Goal: Task Accomplishment & Management: Use online tool/utility

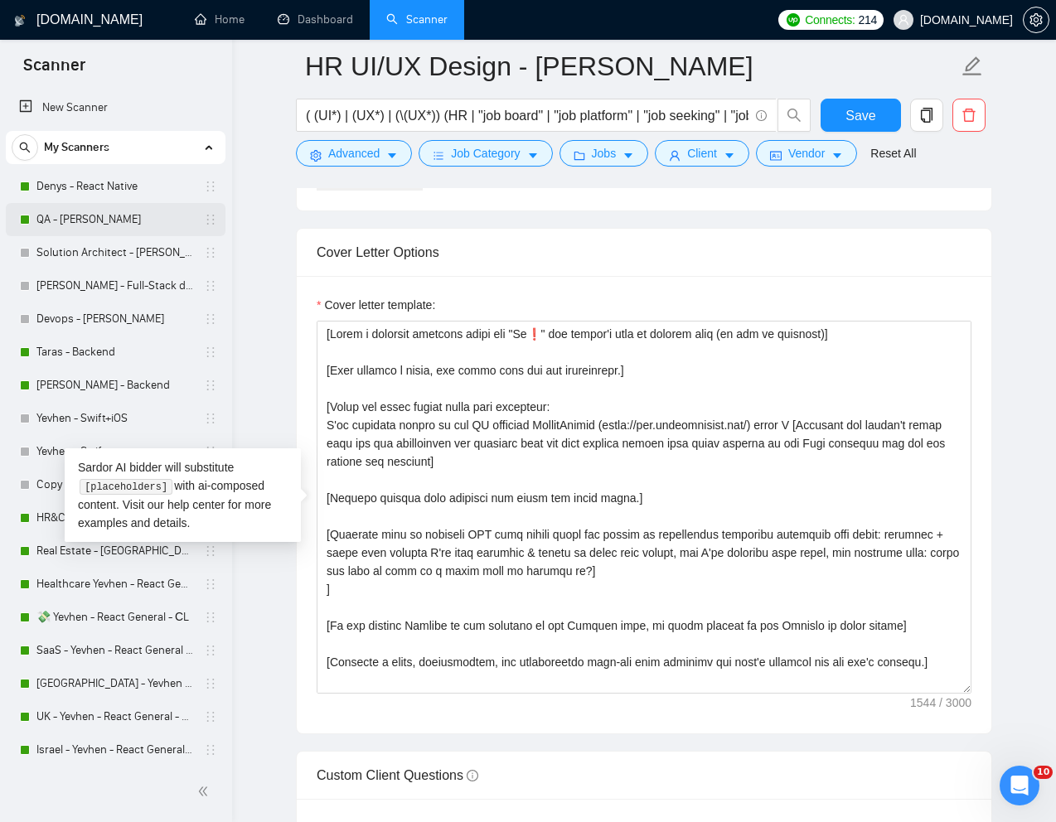
click at [80, 216] on link "QA - [PERSON_NAME]" at bounding box center [114, 219] width 157 height 33
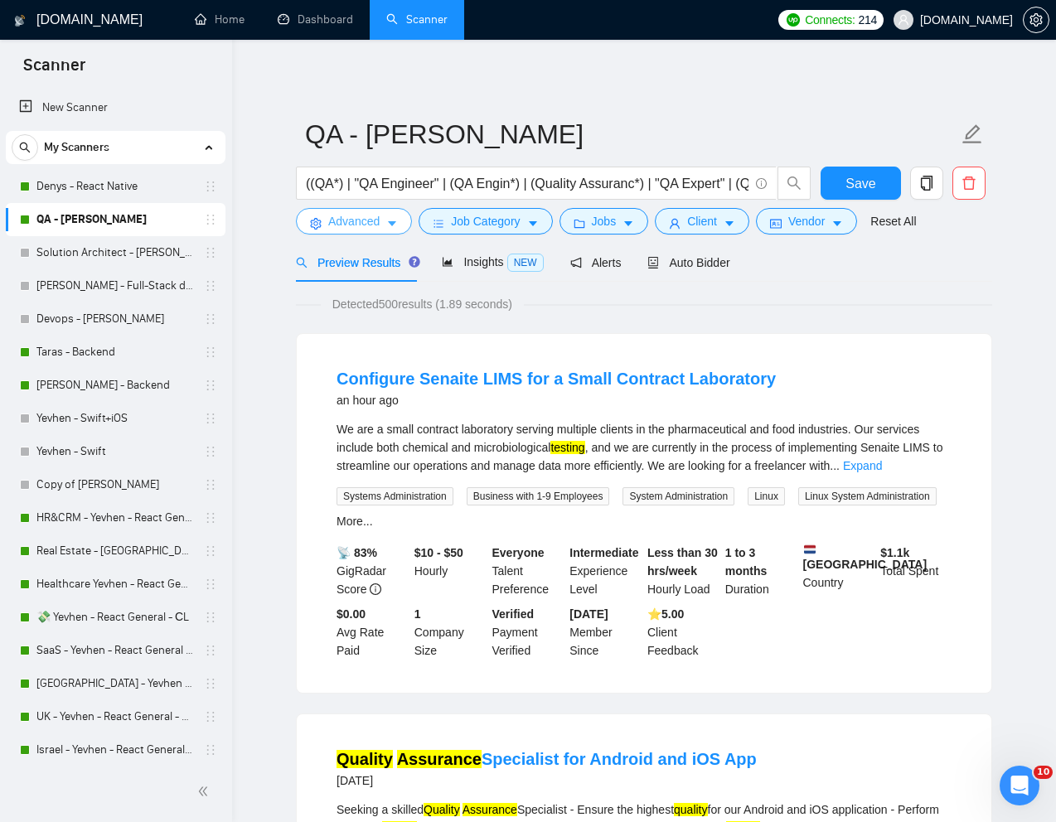
click at [354, 216] on span "Advanced" at bounding box center [353, 221] width 51 height 18
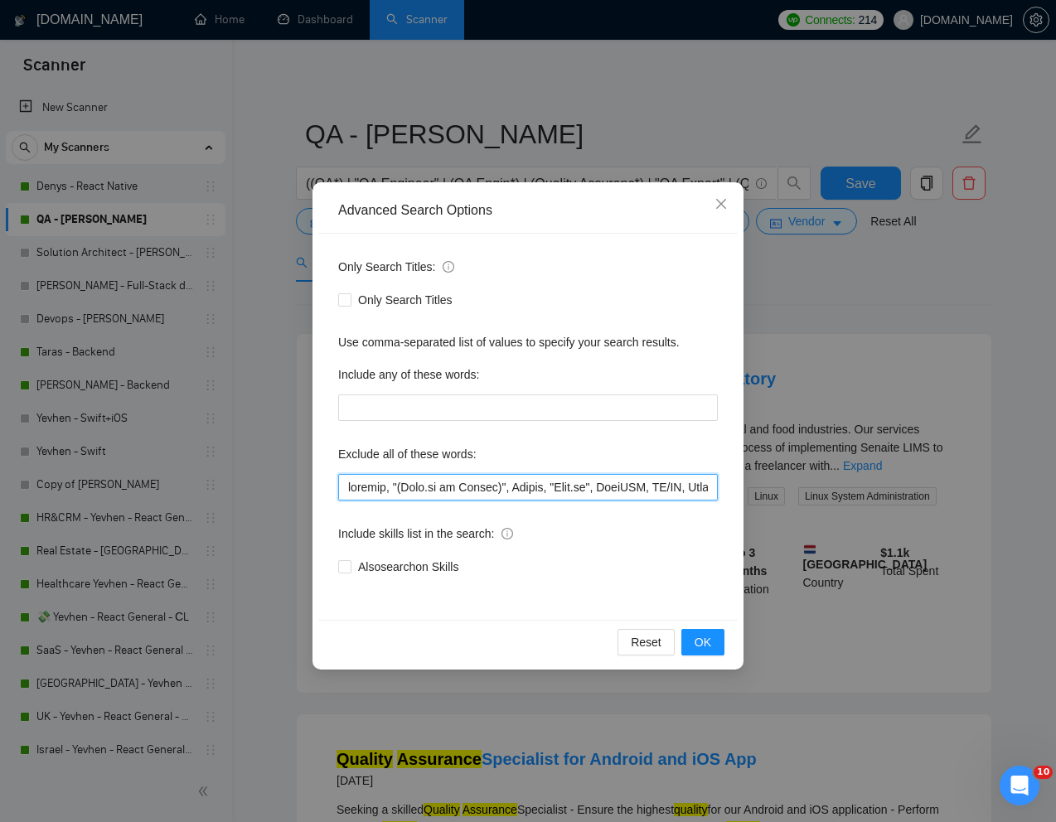
click at [350, 484] on input "text" at bounding box center [528, 487] width 380 height 27
paste input "Senaite LIMS"
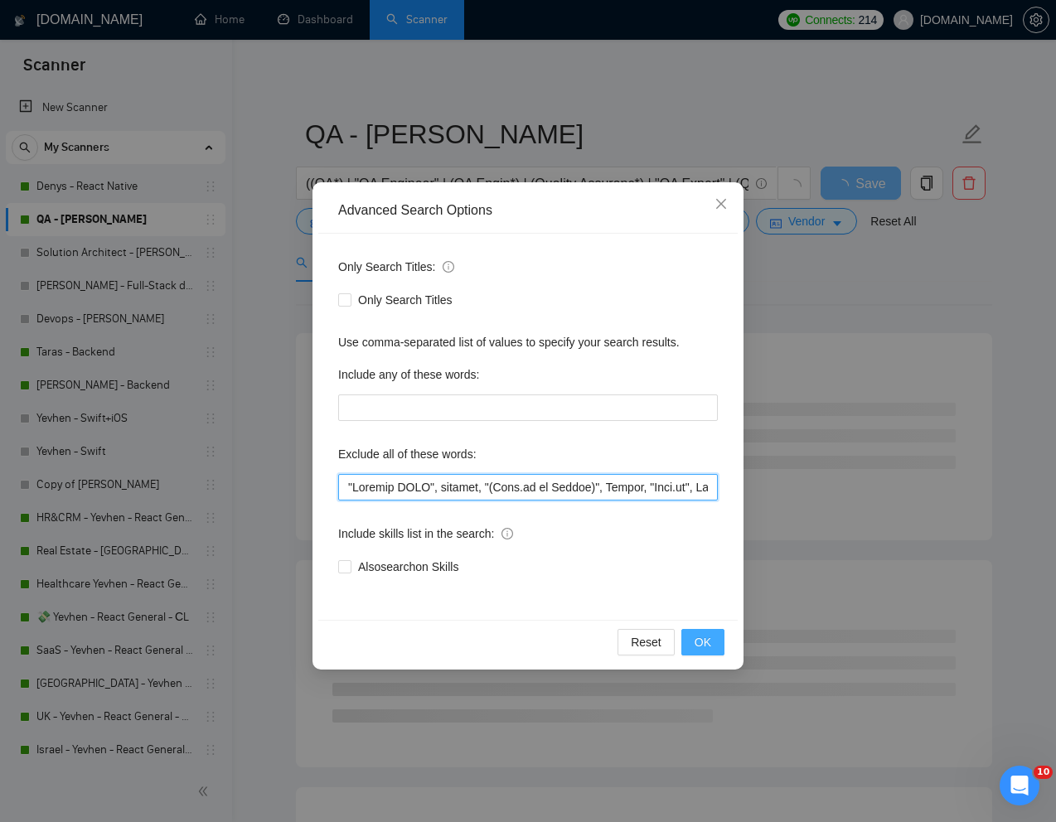
type input ""Senaite LIMS", website, "(Node.js or Python)", Python, "Node.js", ChatGPT, UX/…"
click at [697, 634] on span "OK" at bounding box center [702, 642] width 17 height 18
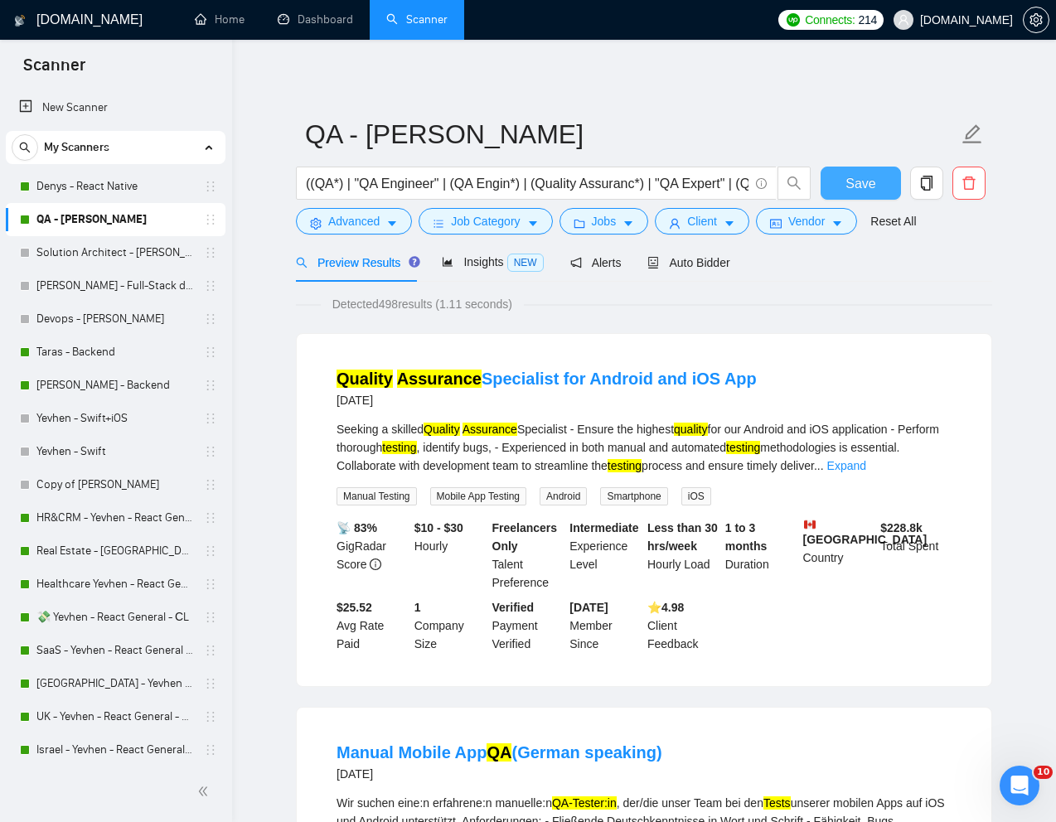
click at [847, 181] on span "Save" at bounding box center [860, 183] width 30 height 21
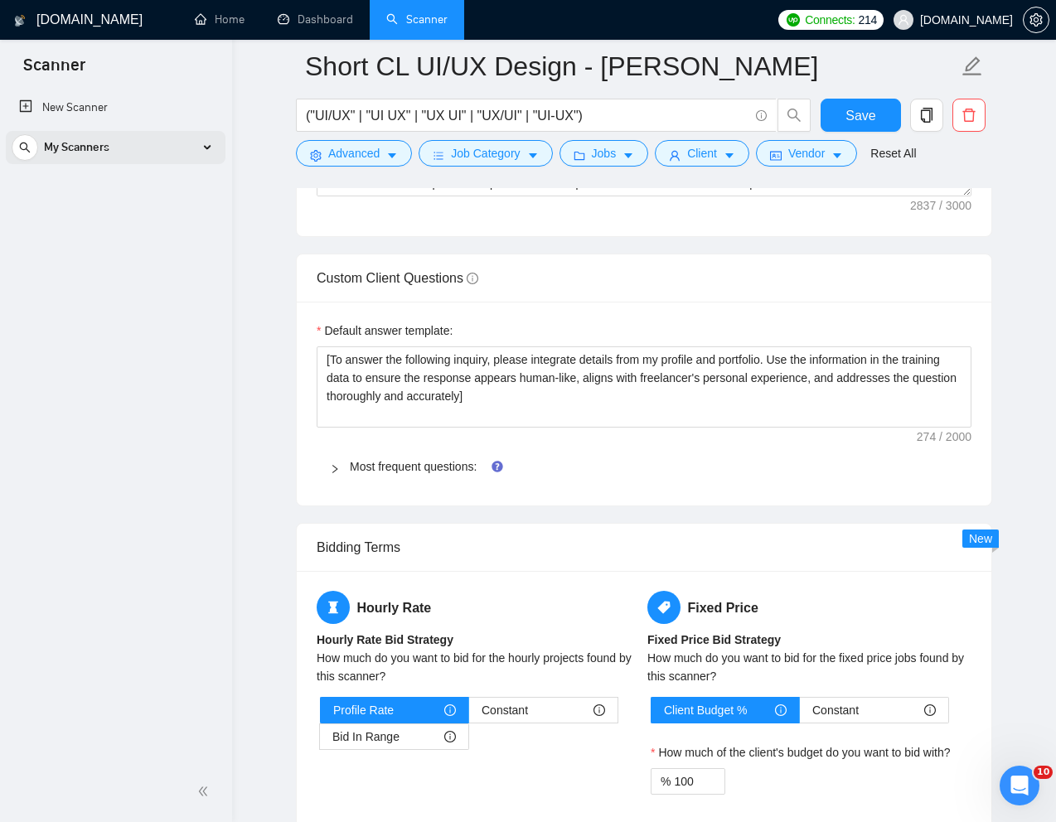
click at [188, 153] on div "My Scanners" at bounding box center [116, 147] width 208 height 33
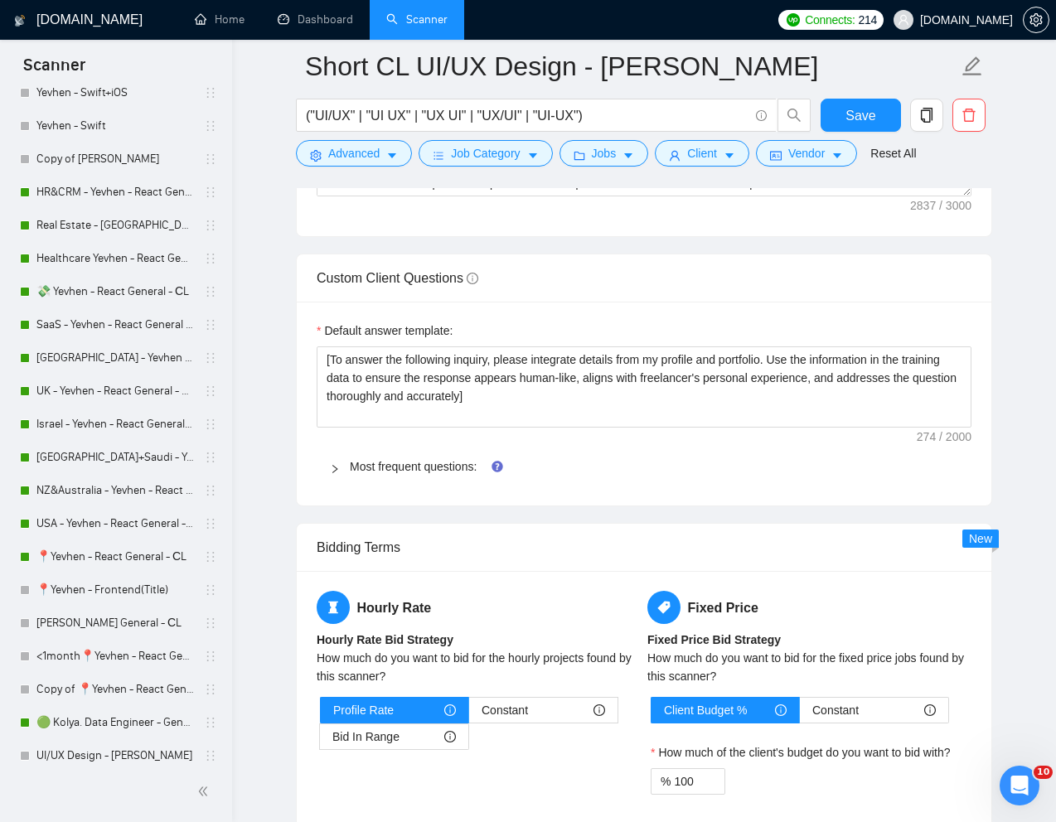
scroll to position [329, 0]
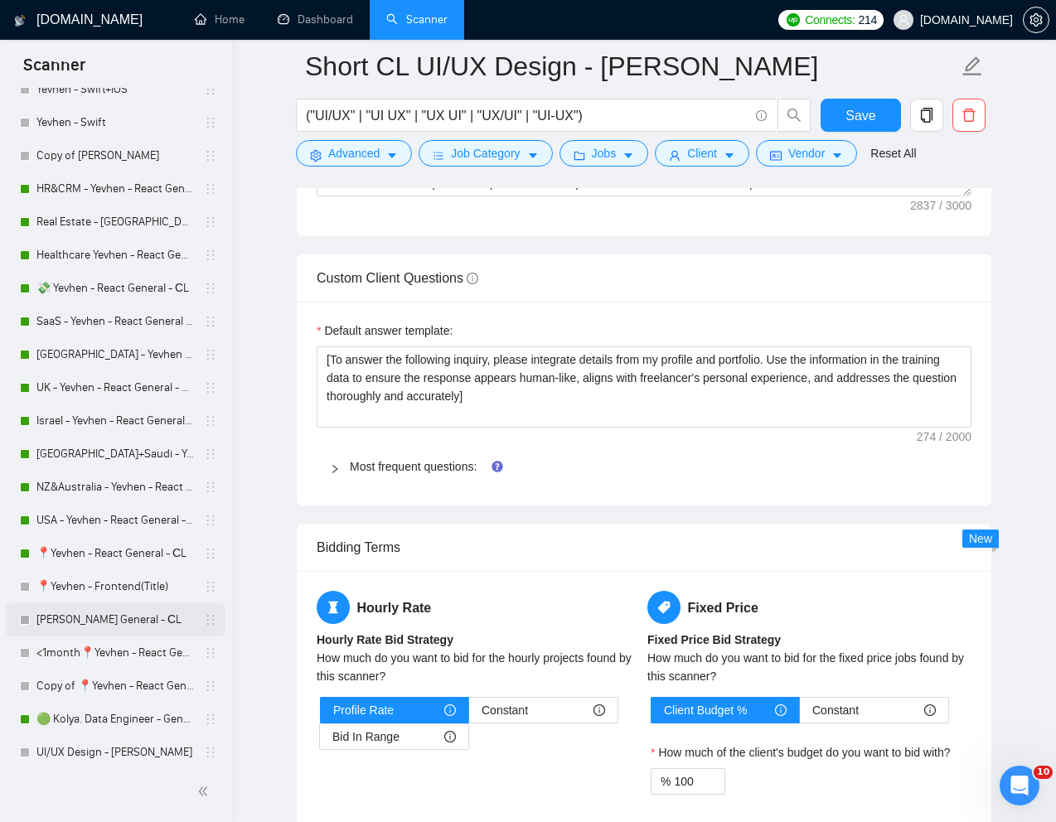
click at [93, 617] on link "[PERSON_NAME] General - СL" at bounding box center [114, 619] width 157 height 33
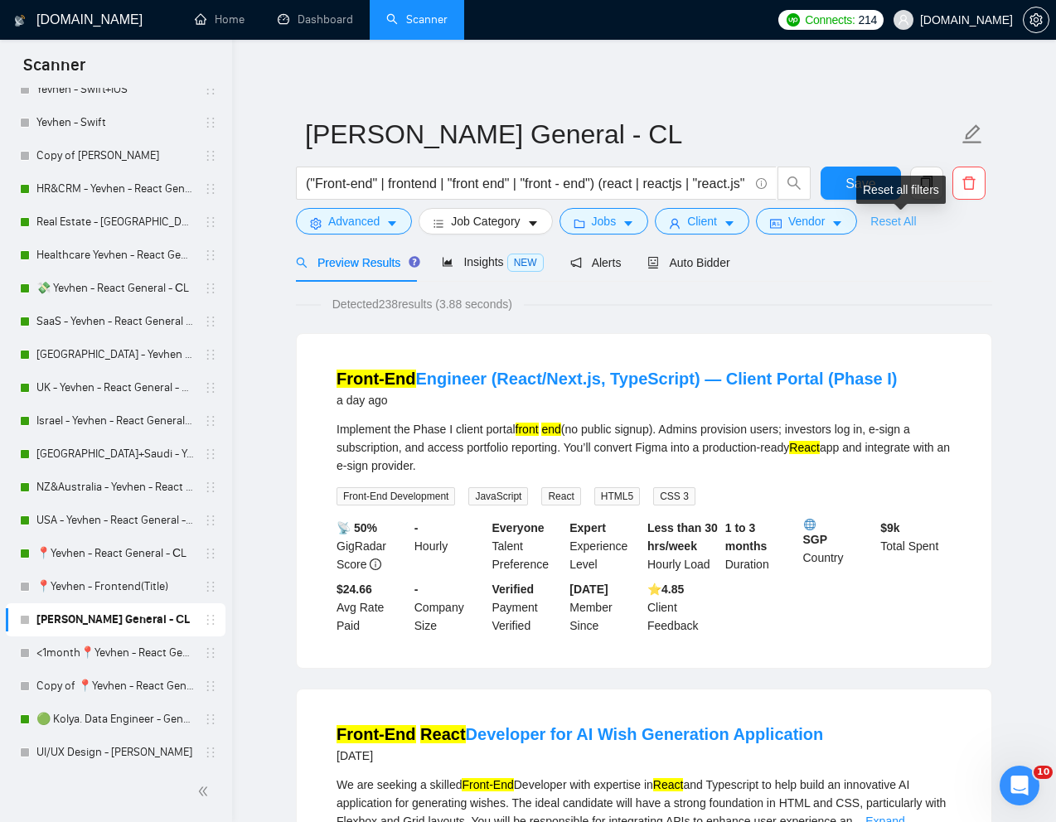
click at [897, 224] on link "Reset All" at bounding box center [893, 221] width 46 height 18
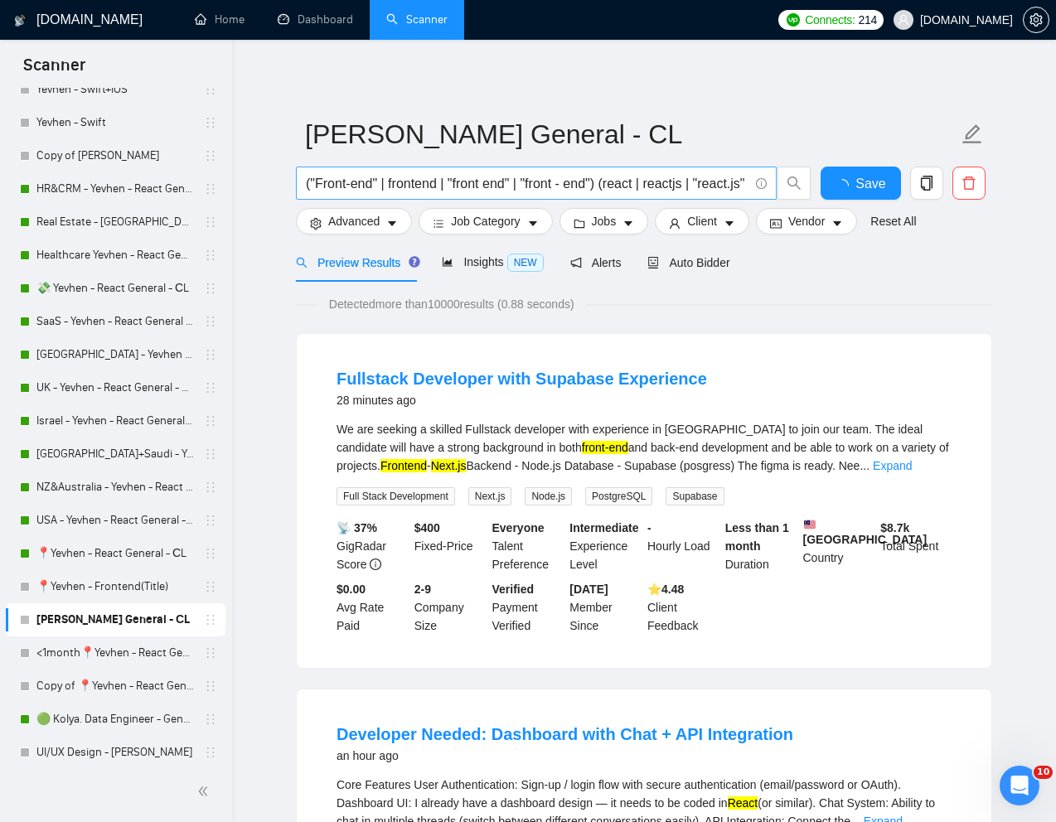
click at [671, 187] on input "("Front-end" | frontend | "front end" | "front - end") (react | reactjs | "reac…" at bounding box center [527, 183] width 442 height 21
paste input "[DATE]"
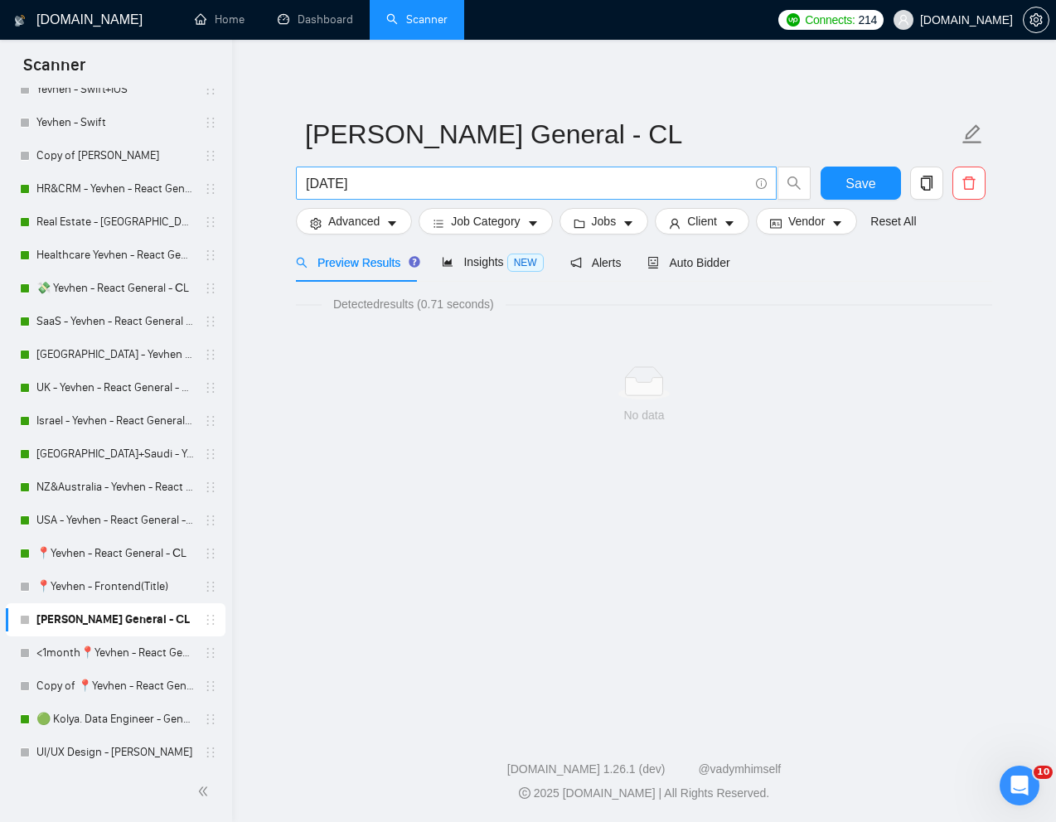
click at [362, 175] on input "[DATE]" at bounding box center [527, 183] width 442 height 21
paste input "Frontend Developer Needed for Property Maintenance Automation Project"
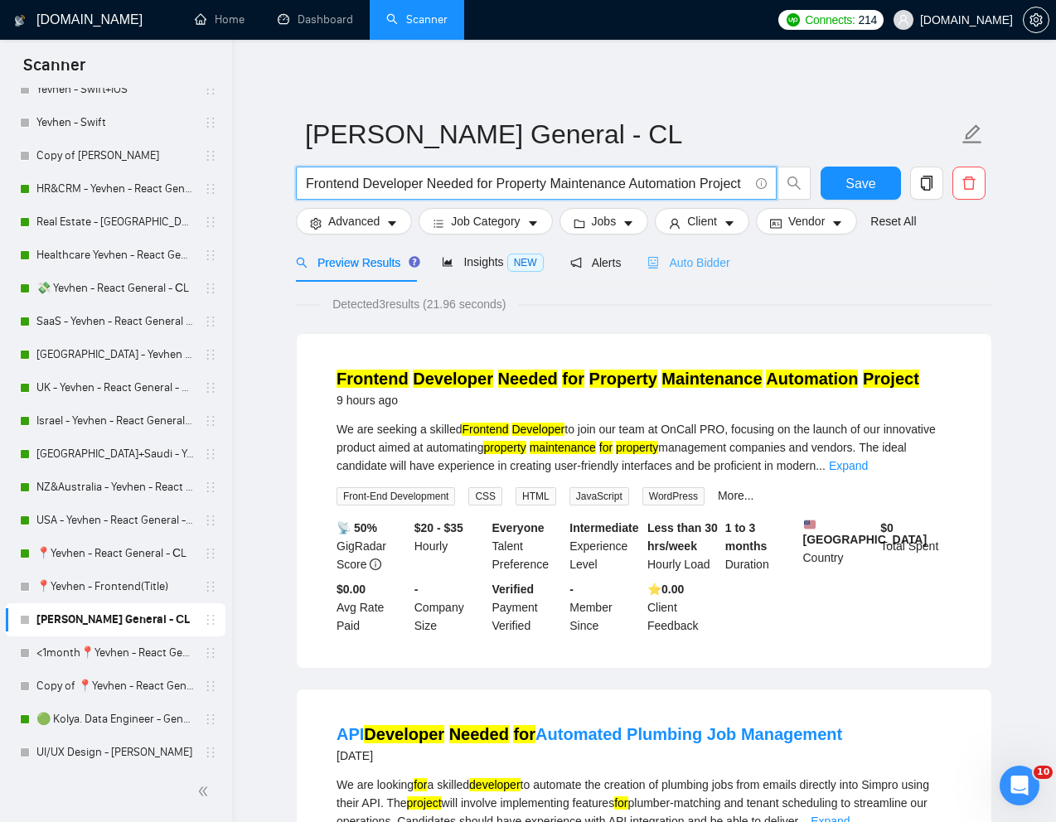
type input "Frontend Developer Needed for Property Maintenance Automation Project"
click at [701, 266] on span "Auto Bidder" at bounding box center [688, 262] width 82 height 13
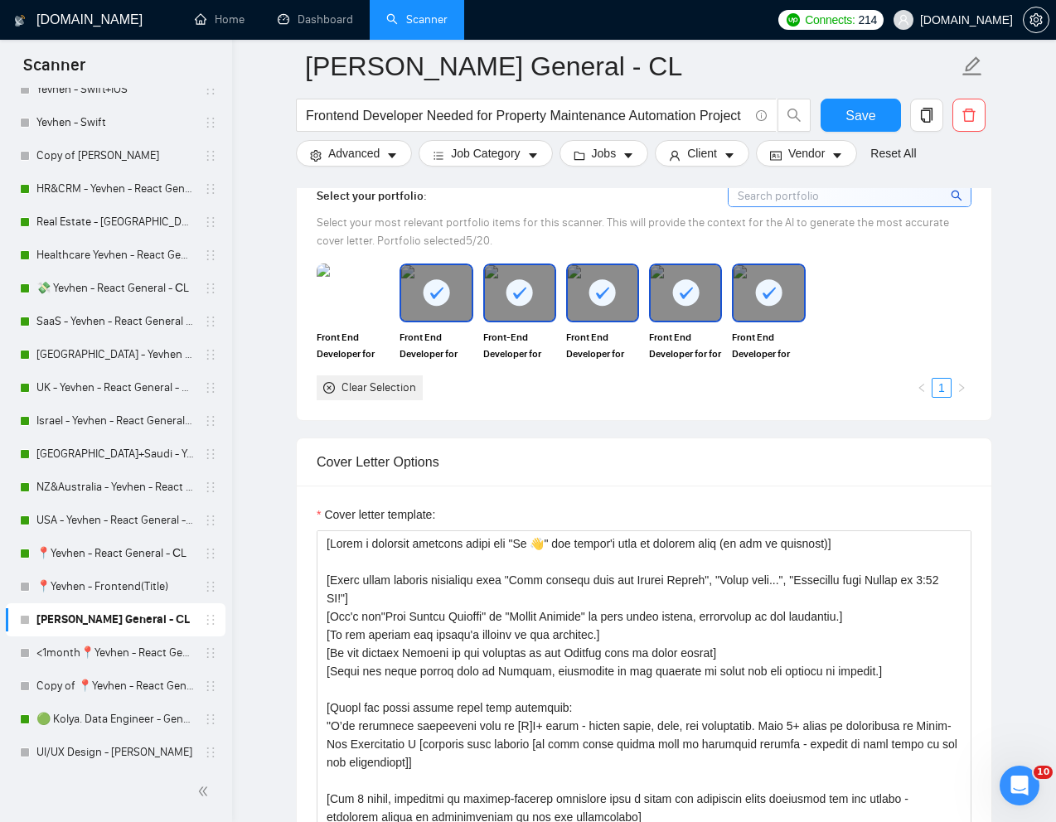
scroll to position [1477, 0]
click at [446, 314] on div at bounding box center [436, 291] width 70 height 55
click at [512, 312] on div at bounding box center [520, 291] width 70 height 55
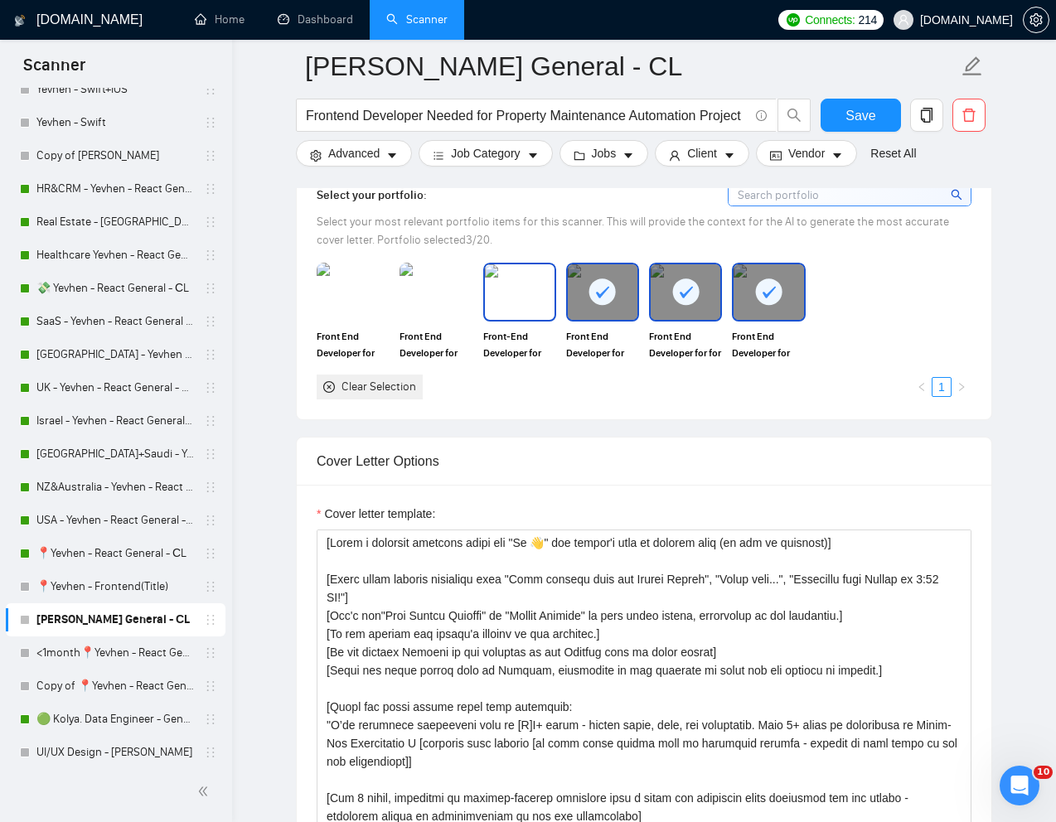
click at [528, 320] on div at bounding box center [519, 292] width 73 height 58
click at [608, 319] on div at bounding box center [602, 292] width 73 height 58
click at [702, 319] on div at bounding box center [685, 292] width 73 height 58
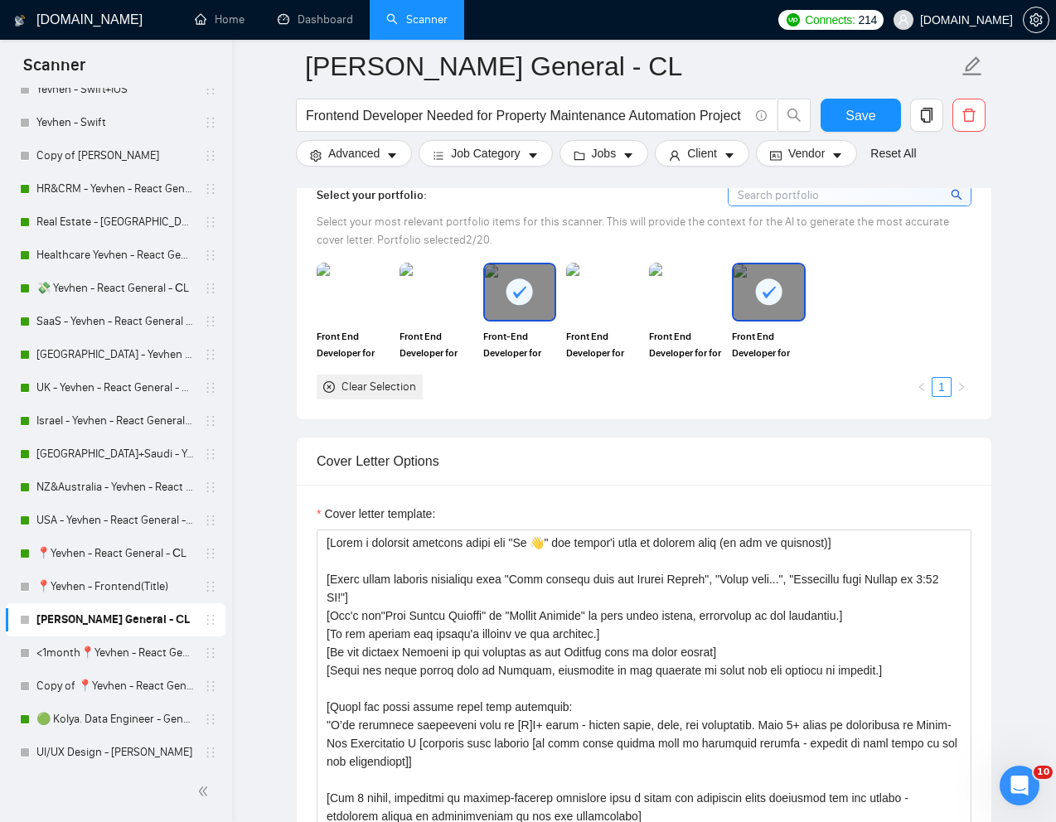
click at [778, 304] on icon at bounding box center [768, 291] width 27 height 27
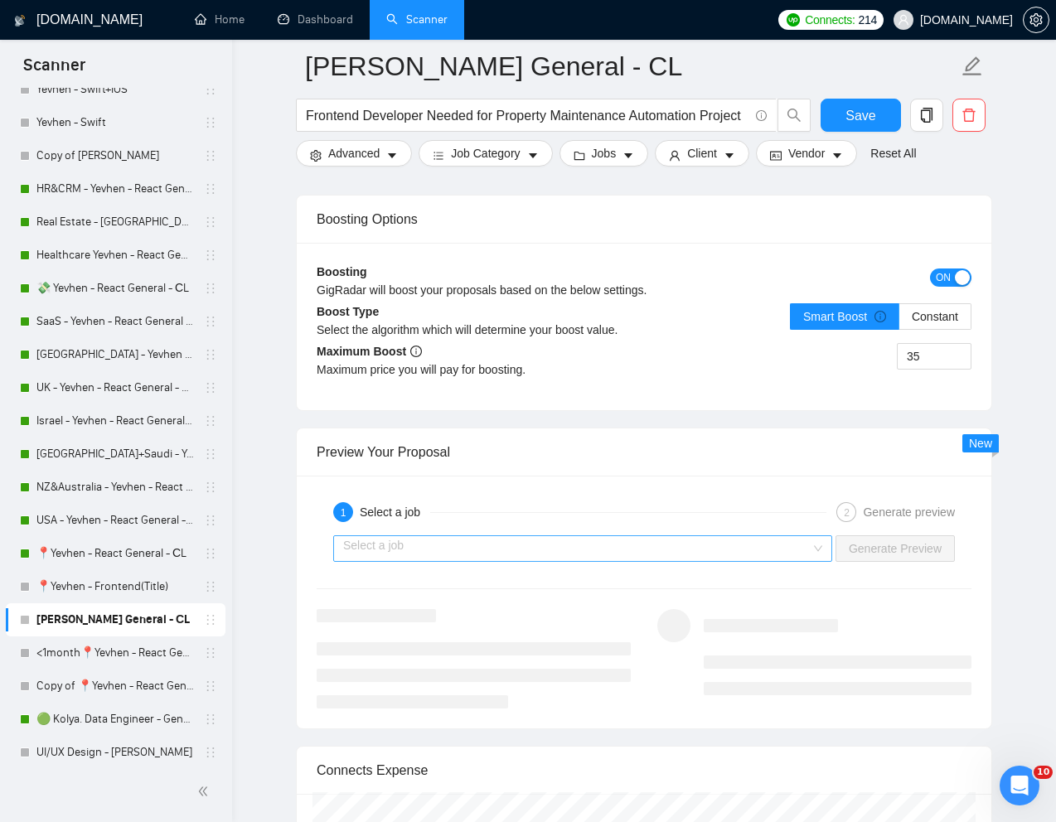
scroll to position [2904, 0]
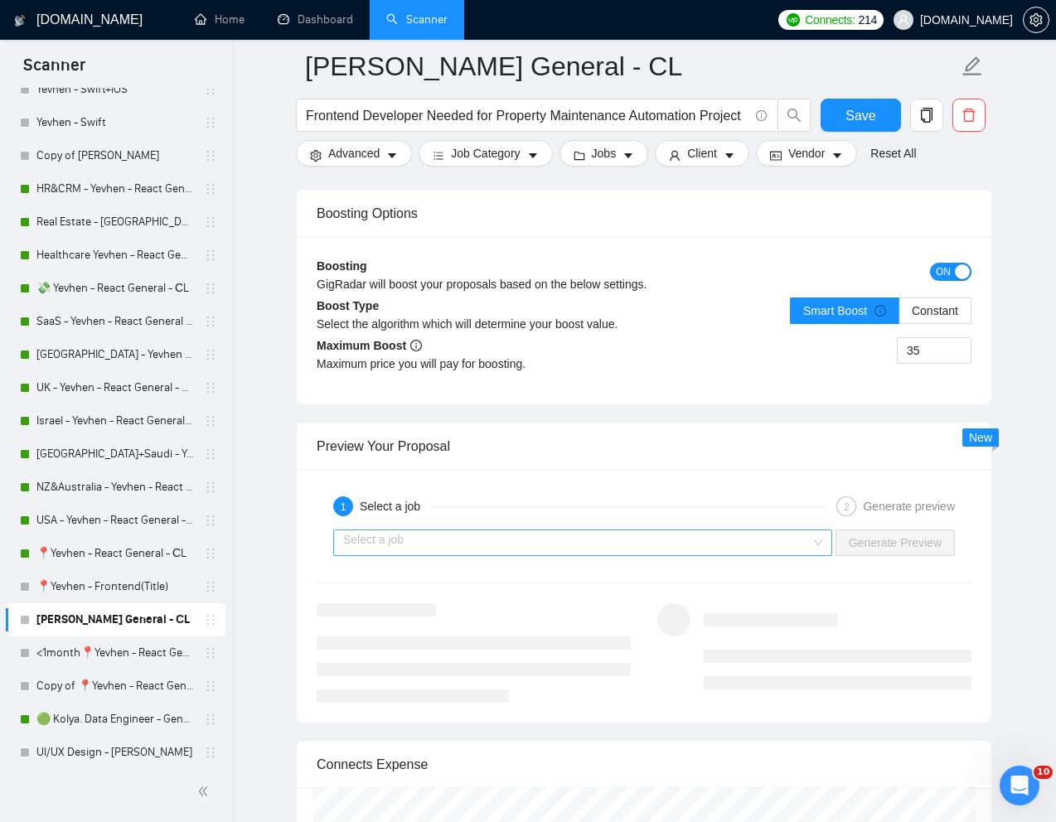
click at [616, 533] on input "search" at bounding box center [576, 542] width 467 height 25
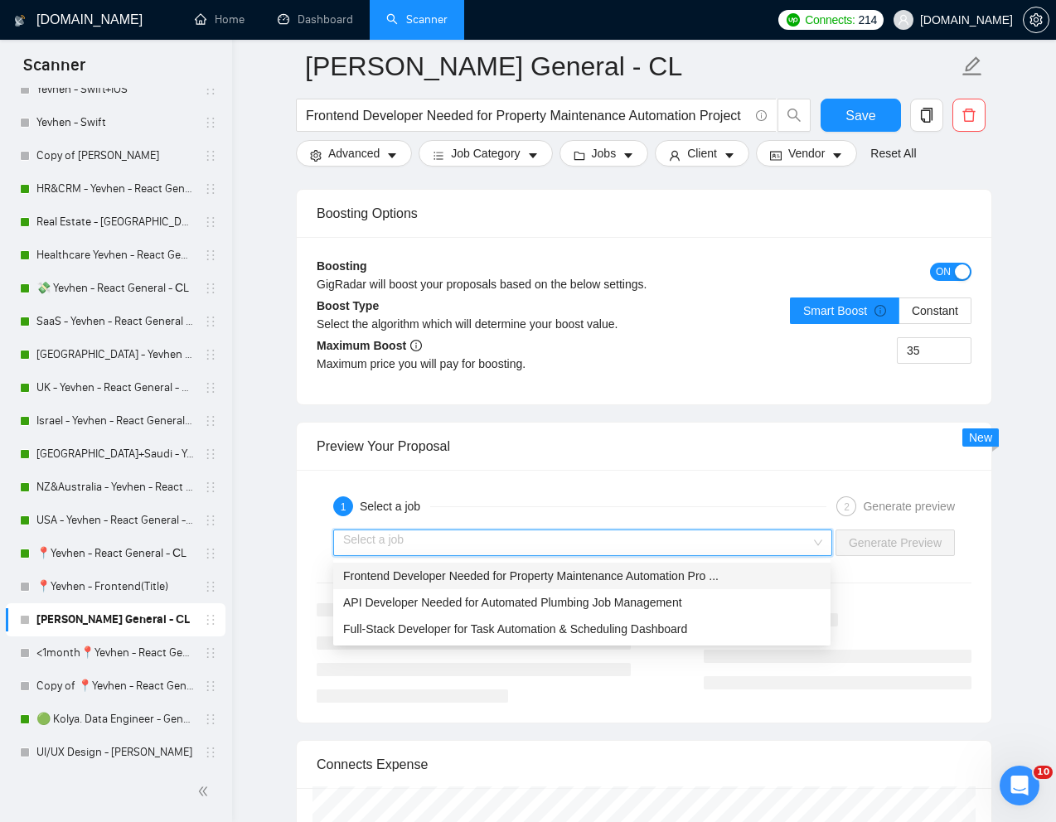
click at [527, 576] on span "Frontend Developer Needed for Property Maintenance Automation Pro ..." at bounding box center [530, 575] width 375 height 13
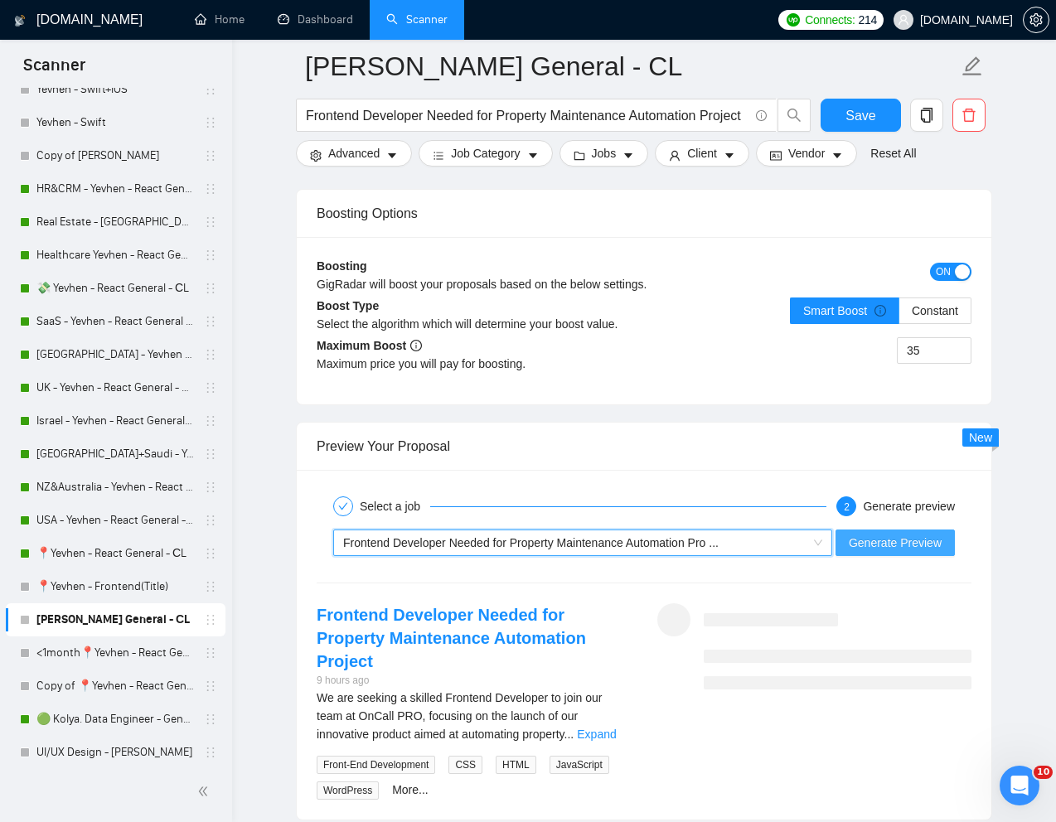
click at [853, 536] on span "Generate Preview" at bounding box center [895, 543] width 93 height 18
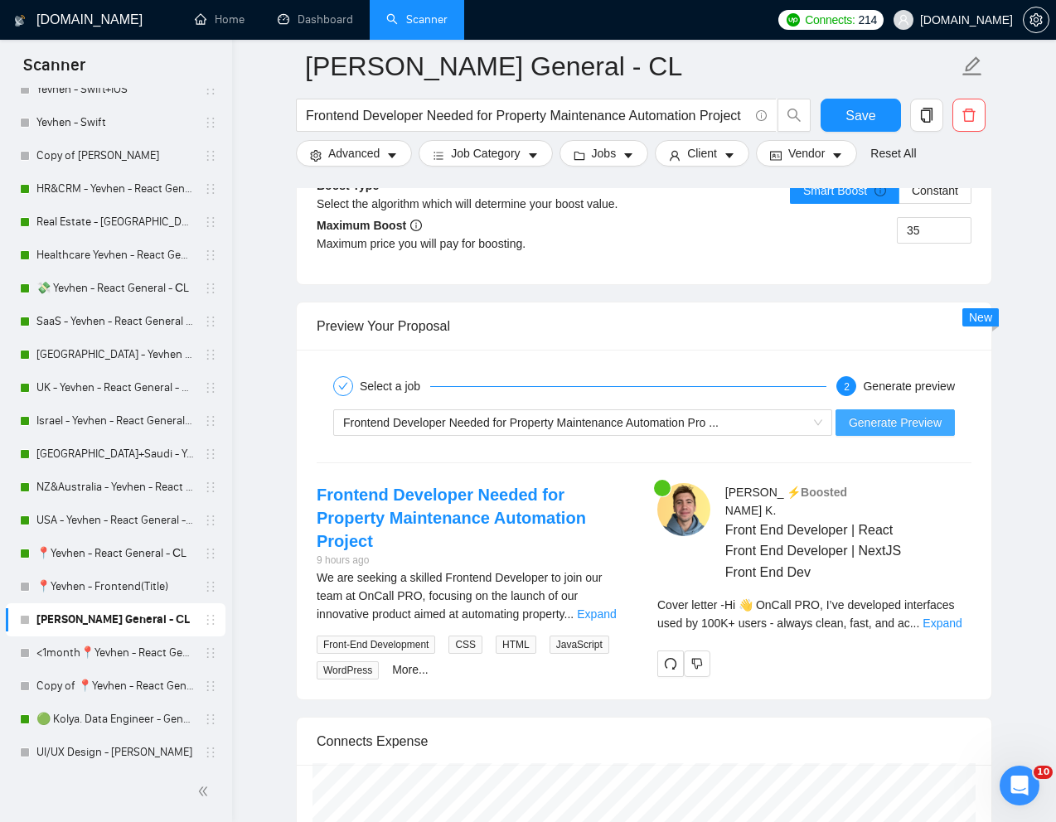
scroll to position [3025, 0]
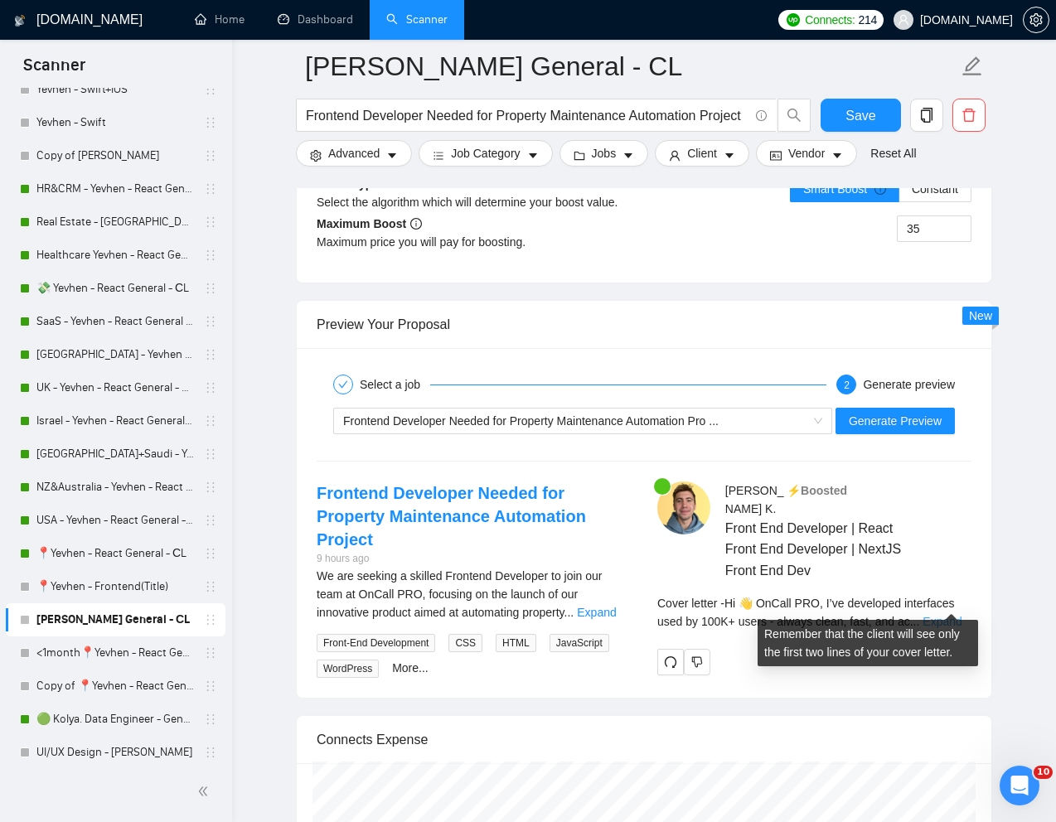
click at [949, 615] on link "Expand" at bounding box center [941, 621] width 39 height 13
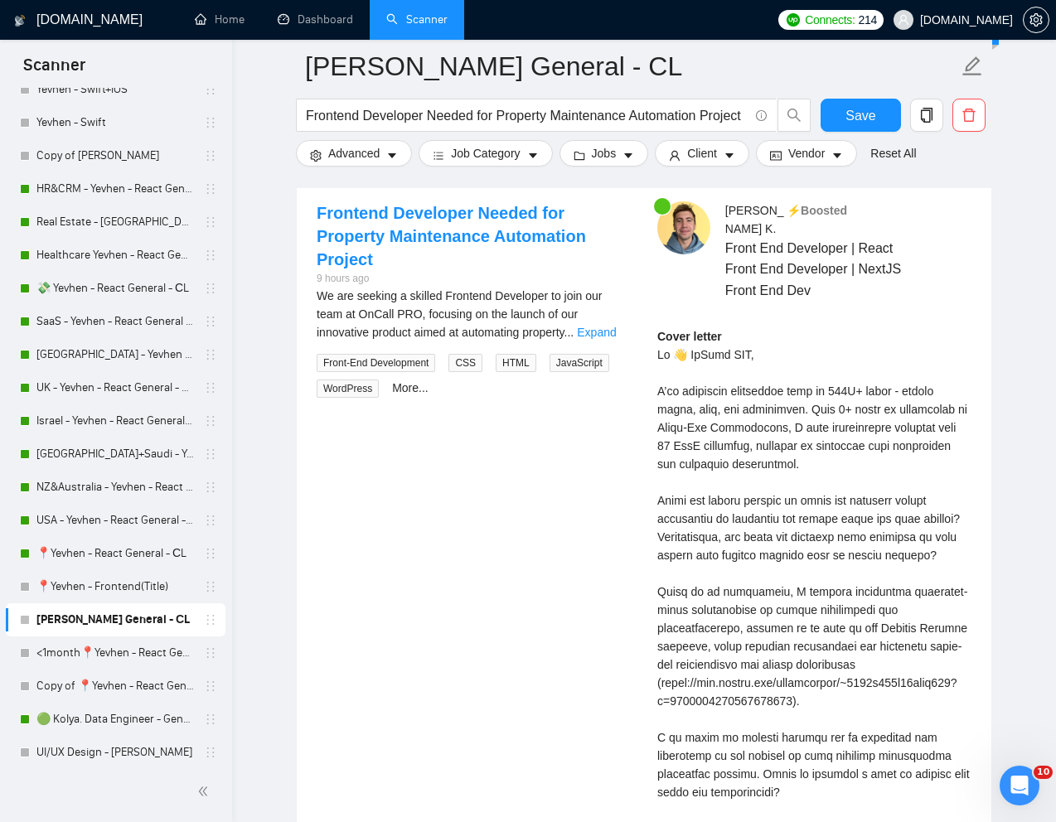
scroll to position [3319, 0]
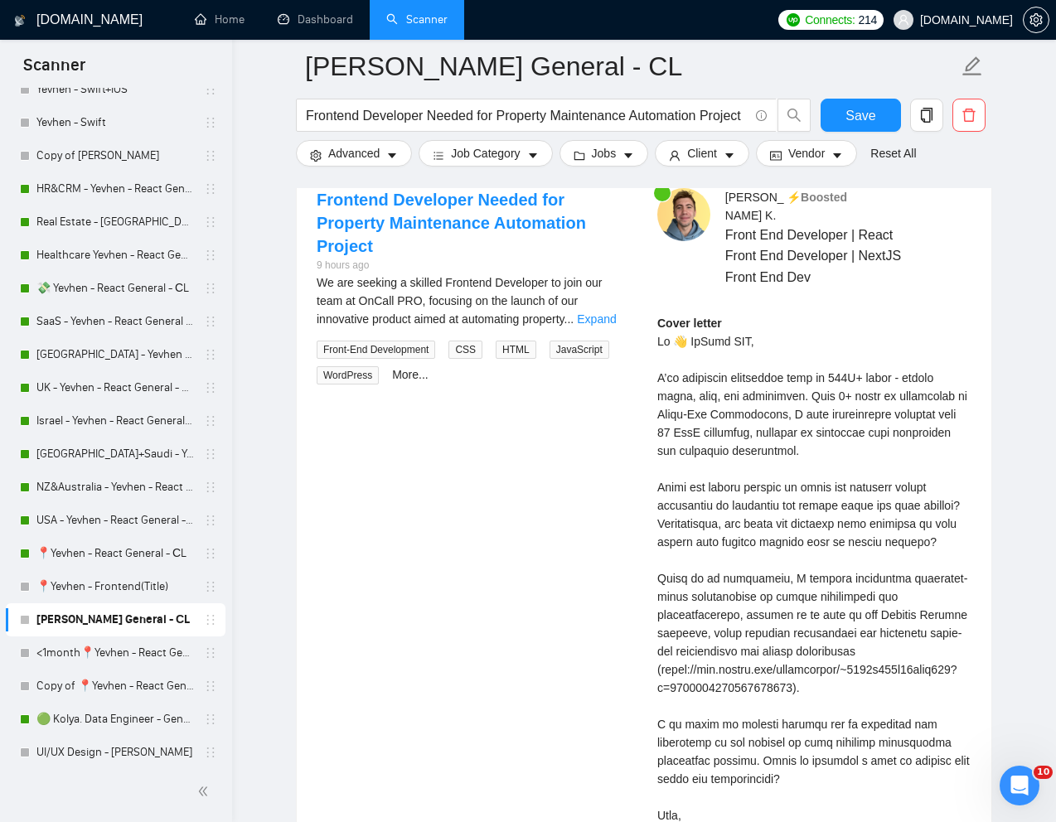
drag, startPoint x: 661, startPoint y: 326, endPoint x: 863, endPoint y: 621, distance: 357.6
click at [863, 621] on div "Cover letter" at bounding box center [814, 578] width 314 height 529
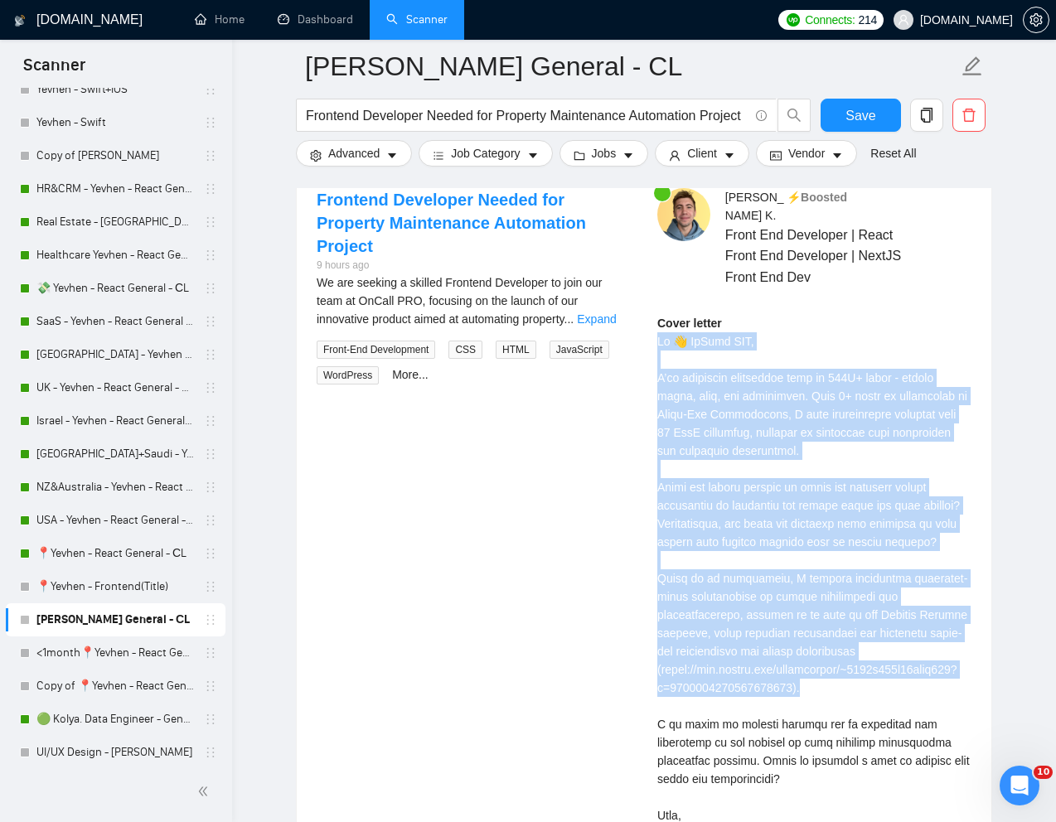
drag, startPoint x: 862, startPoint y: 669, endPoint x: 651, endPoint y: 324, distance: 403.9
click at [651, 324] on div "[PERSON_NAME] ⚡️Boosted Front End Developer | React Front End Developer | NextJ…" at bounding box center [814, 537] width 341 height 699
copy div "Hi 👋 OnCall PRO, I’ve developed interfaces used by 100K+ users - always clean, …"
